Goal: Information Seeking & Learning: Find specific fact

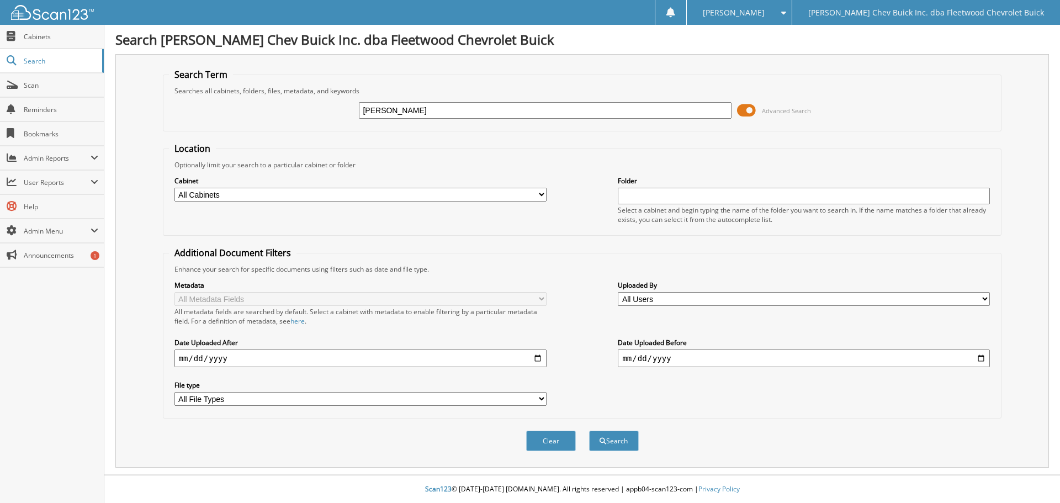
type input "[PERSON_NAME]"
click at [543, 191] on select "All Cabinets A/P BILL OF LADINGS BIRD DOG REF'S BUYBACKS CENSUS BUREAU CHARGE A…" at bounding box center [360, 195] width 372 height 14
select select "10316"
click at [174, 188] on select "All Cabinets A/P BILL OF LADINGS BIRD DOG REF'S BUYBACKS CENSUS BUREAU CHARGE A…" at bounding box center [360, 195] width 372 height 14
click at [615, 446] on button "Search" at bounding box center [614, 441] width 50 height 20
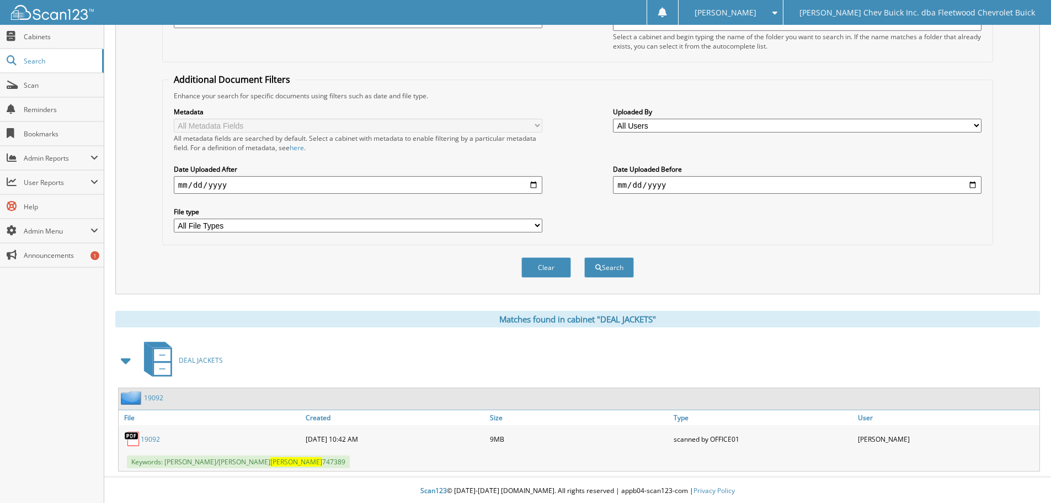
scroll to position [176, 0]
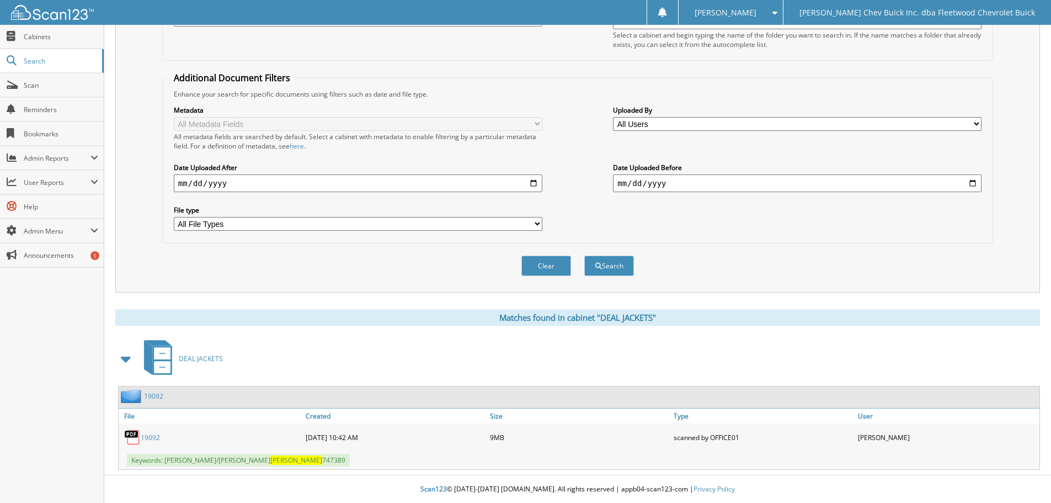
click at [150, 436] on link "19092" at bounding box center [150, 437] width 19 height 9
click at [31, 11] on img at bounding box center [52, 12] width 83 height 15
